Goal: Task Accomplishment & Management: Manage account settings

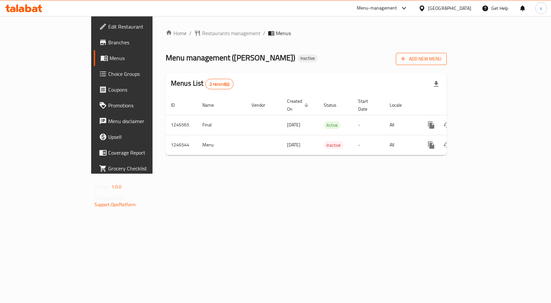
click at [441, 59] on span "Add New Menu" at bounding box center [421, 59] width 40 height 8
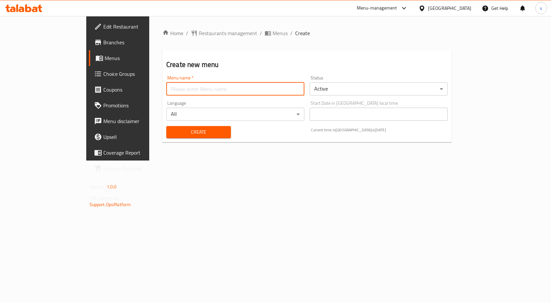
drag, startPoint x: 207, startPoint y: 91, endPoint x: 241, endPoint y: 107, distance: 37.4
click at [210, 91] on input "text" at bounding box center [235, 88] width 138 height 13
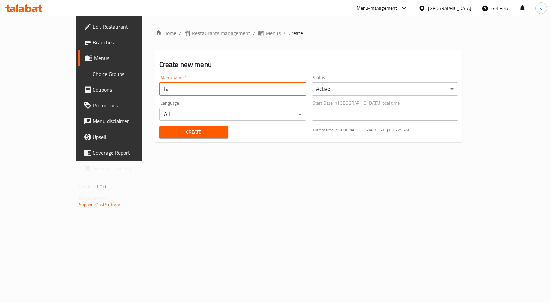
type input "س"
type input "[DATE]"
click at [159, 126] on button "Create" at bounding box center [193, 132] width 69 height 12
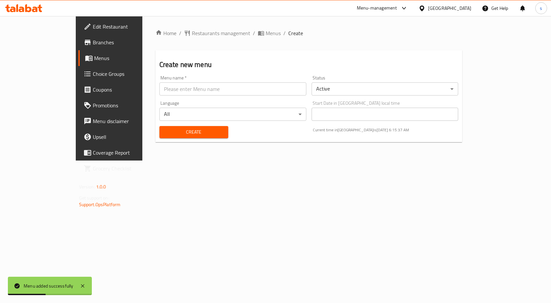
click at [94, 56] on span "Menus" at bounding box center [128, 58] width 69 height 8
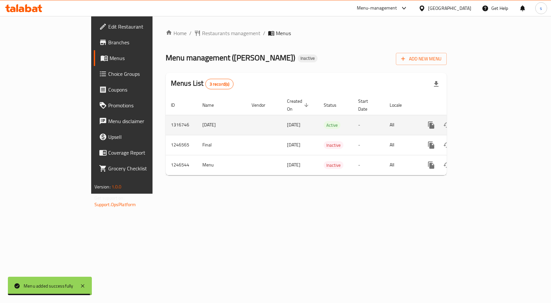
click at [287, 120] on span "[DATE]" at bounding box center [293, 124] width 13 height 9
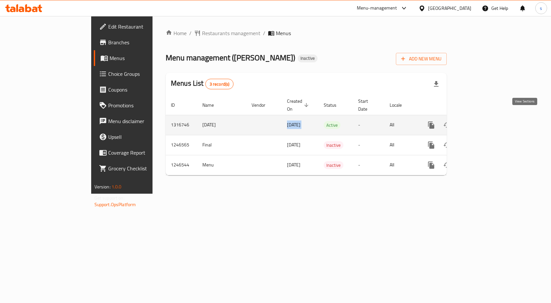
click at [482, 121] on icon "enhanced table" at bounding box center [479, 125] width 8 height 8
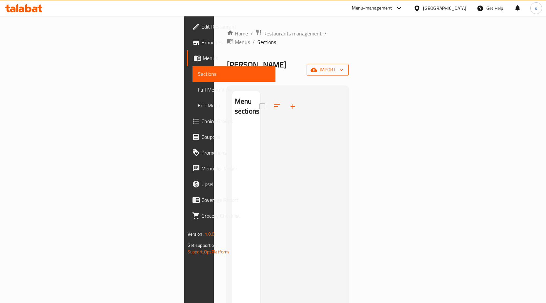
click at [343, 66] on span "import" at bounding box center [327, 70] width 31 height 8
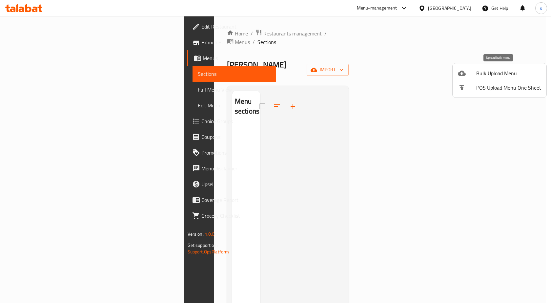
click at [486, 70] on span "Bulk Upload Menu" at bounding box center [508, 73] width 65 height 8
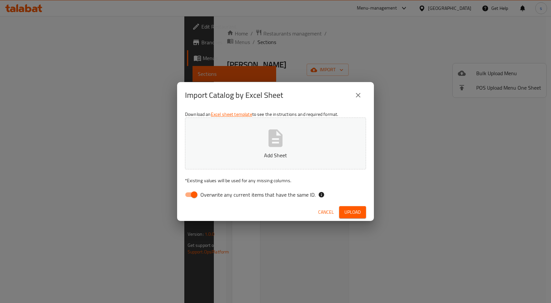
drag, startPoint x: 206, startPoint y: 197, endPoint x: 214, endPoint y: 196, distance: 8.0
click at [206, 197] on span "Overwrite any current items that have the same ID." at bounding box center [257, 195] width 115 height 8
click at [206, 197] on input "Overwrite any current items that have the same ID." at bounding box center [193, 194] width 37 height 12
checkbox input "false"
click at [358, 216] on button "Upload" at bounding box center [352, 212] width 27 height 12
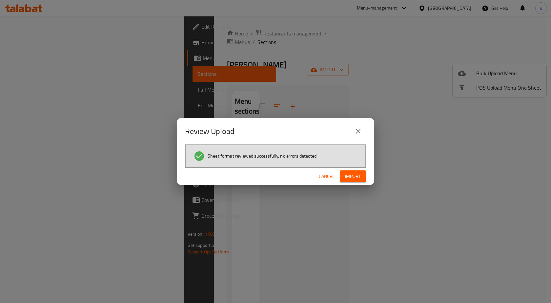
click at [352, 174] on span "Import" at bounding box center [353, 176] width 16 height 8
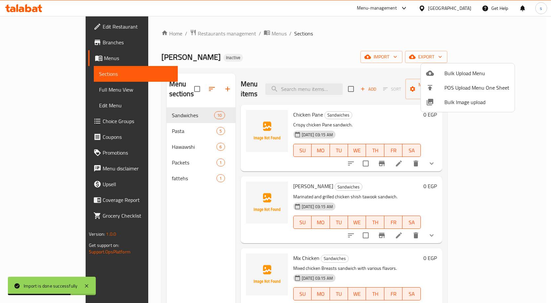
click at [160, 153] on div at bounding box center [275, 151] width 551 height 303
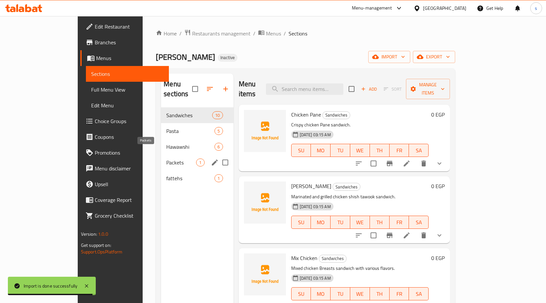
click at [166, 158] on span "Packets" at bounding box center [181, 162] width 30 height 8
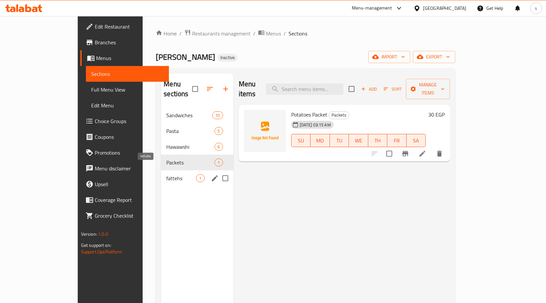
click at [166, 174] on span "fattehs" at bounding box center [181, 178] width 30 height 8
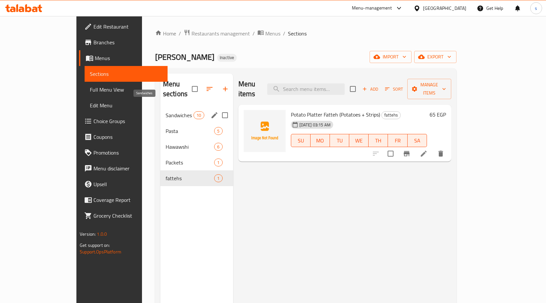
click at [166, 111] on span "Sandwiches" at bounding box center [180, 115] width 28 height 8
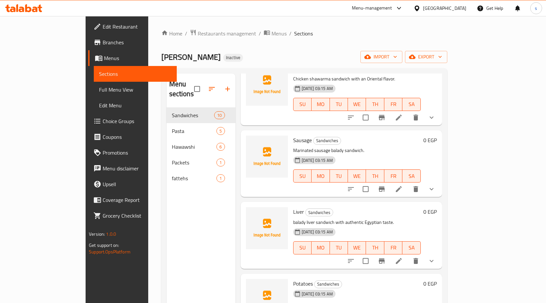
scroll to position [411, 0]
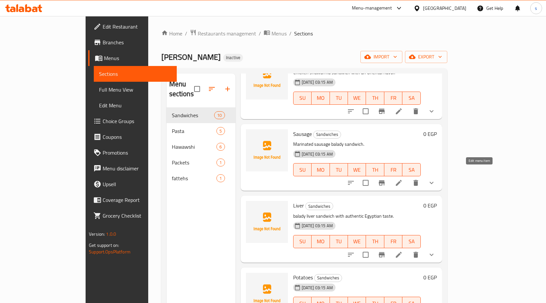
click at [403, 179] on icon at bounding box center [399, 183] width 8 height 8
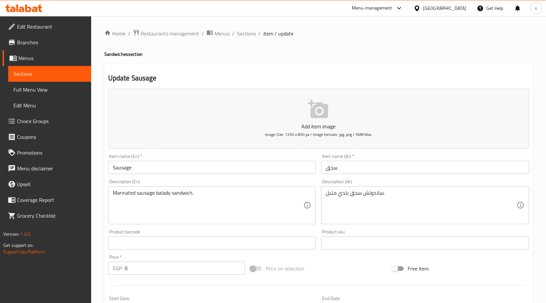
click at [35, 55] on span "Menus" at bounding box center [52, 58] width 68 height 8
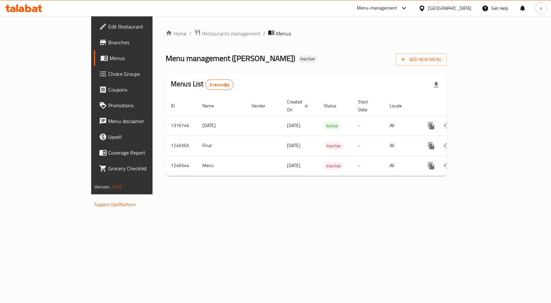
drag, startPoint x: 41, startPoint y: 39, endPoint x: 88, endPoint y: 61, distance: 52.4
click at [108, 39] on span "Branches" at bounding box center [143, 42] width 70 height 8
drag, startPoint x: 0, startPoint y: 0, endPoint x: 44, endPoint y: 43, distance: 61.7
click at [108, 43] on span "Branches" at bounding box center [143, 42] width 70 height 8
